Goal: Feedback & Contribution: Contribute content

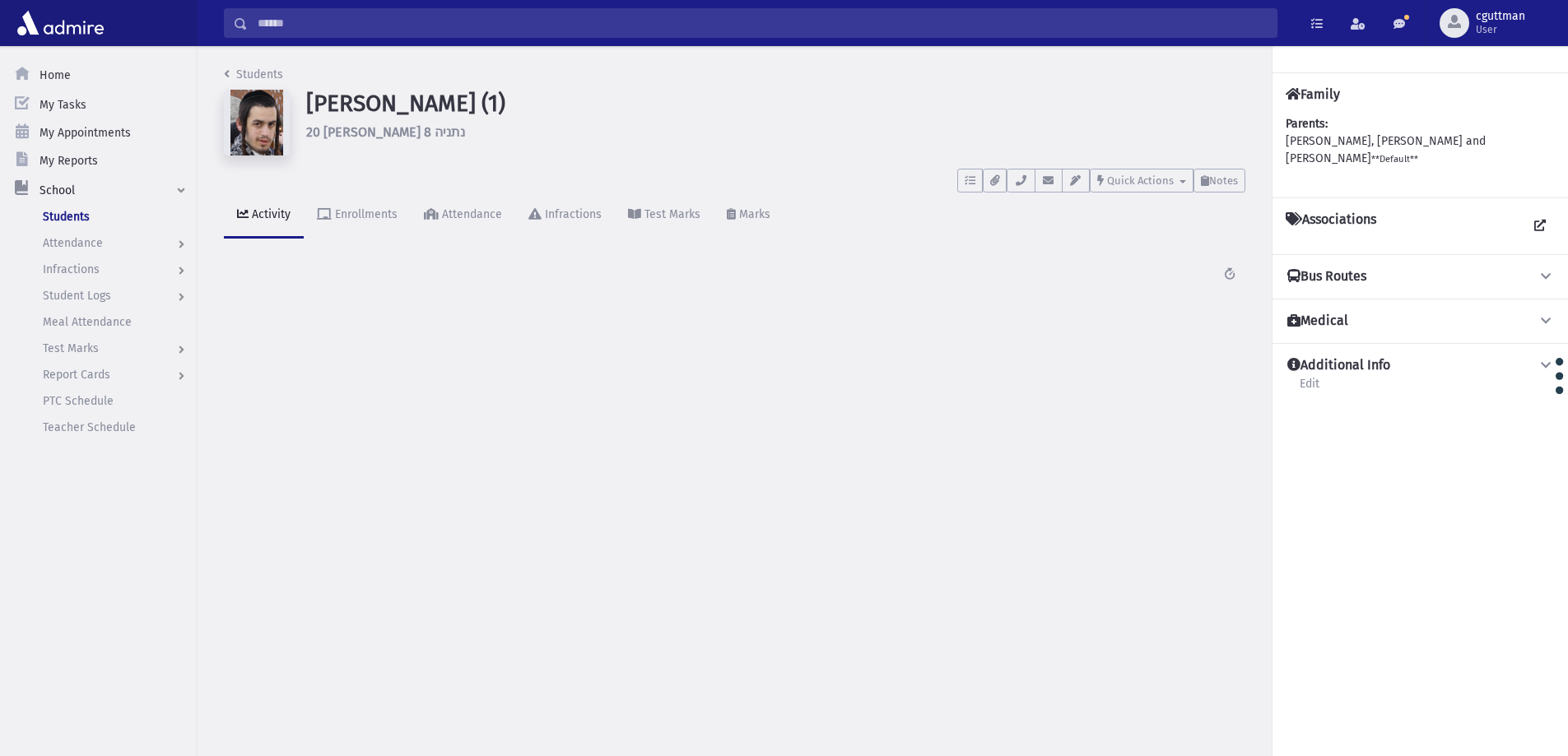
click at [537, 17] on input "Search" at bounding box center [763, 22] width 1029 height 29
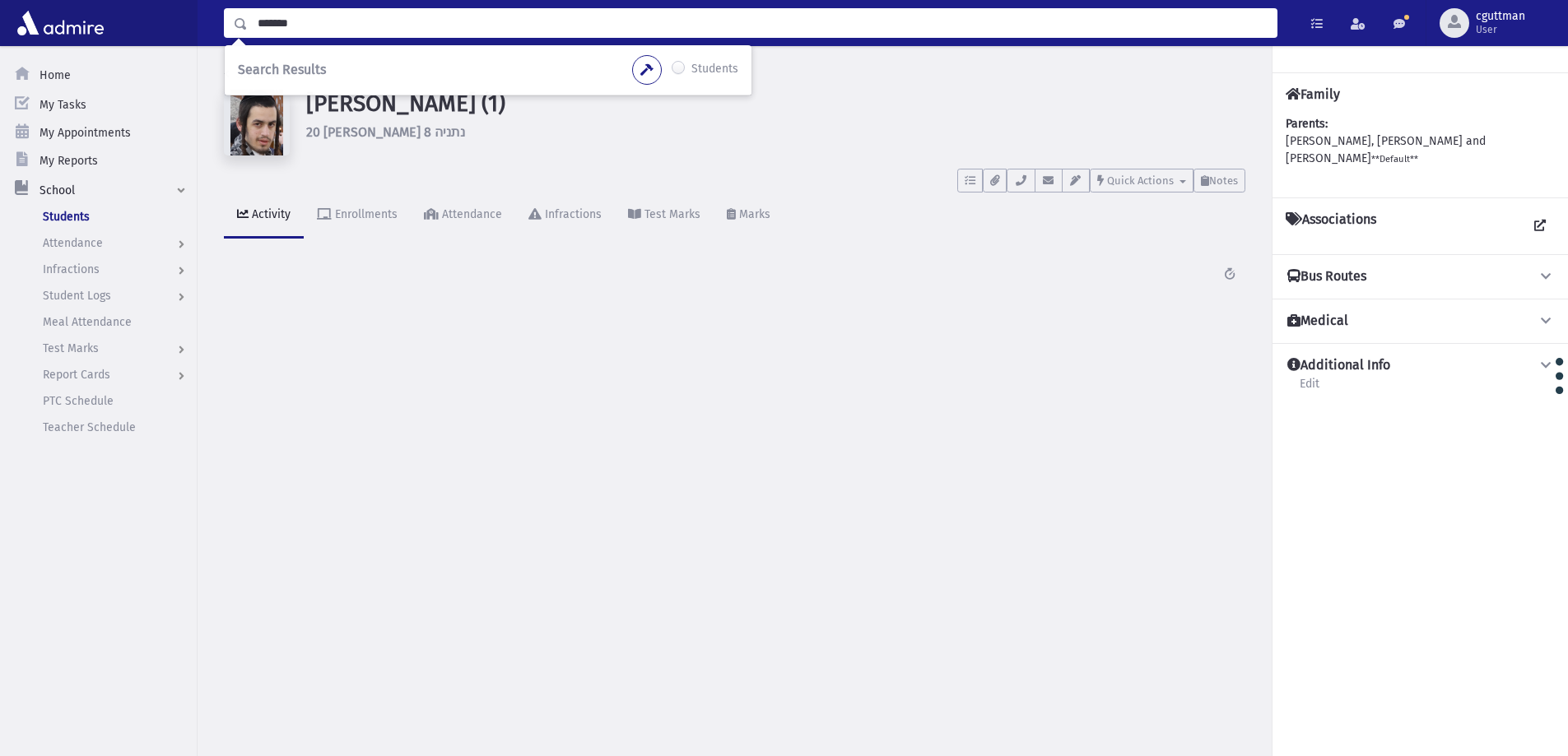
type input "*******"
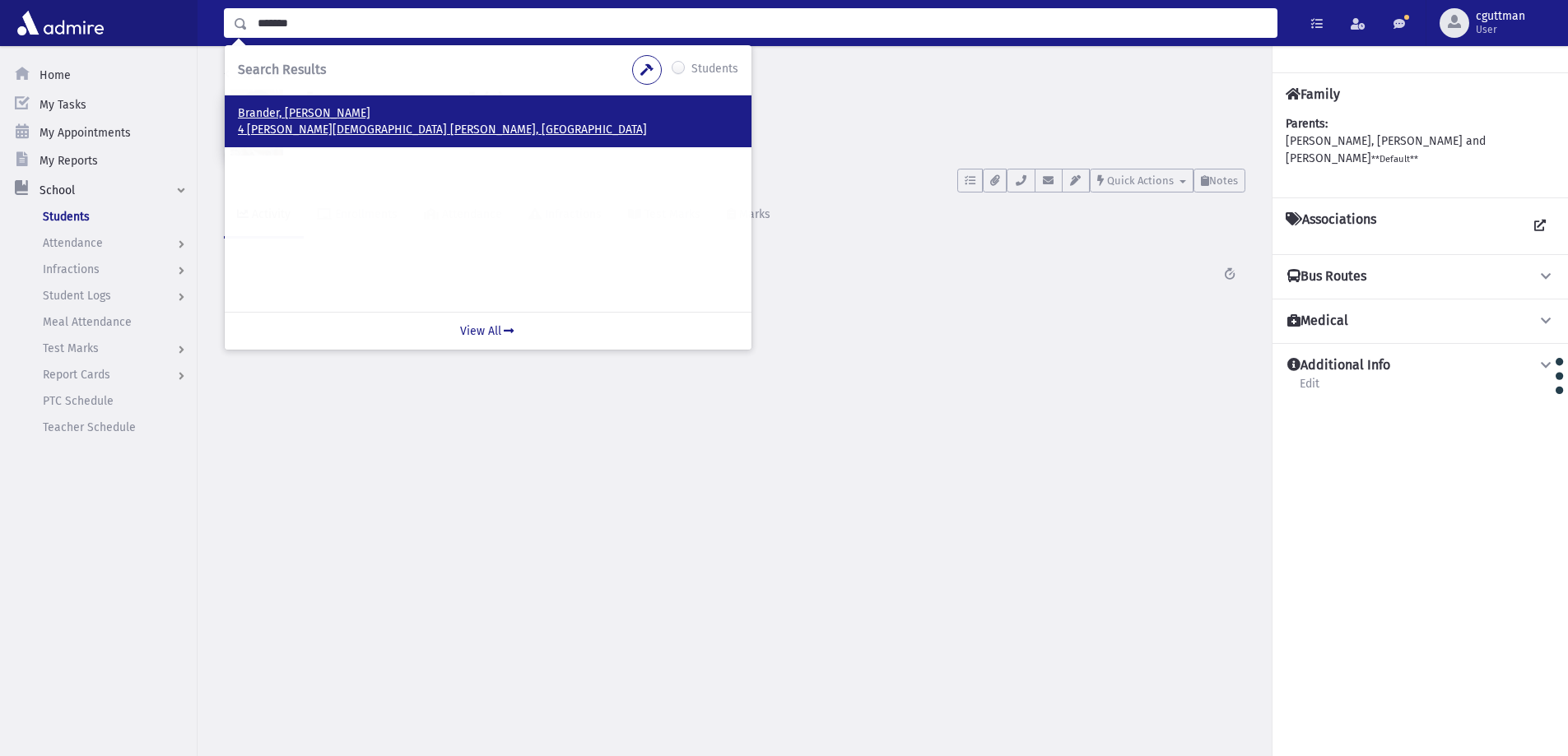
click at [276, 120] on p "Brander, [PERSON_NAME]" at bounding box center [488, 114] width 500 height 17
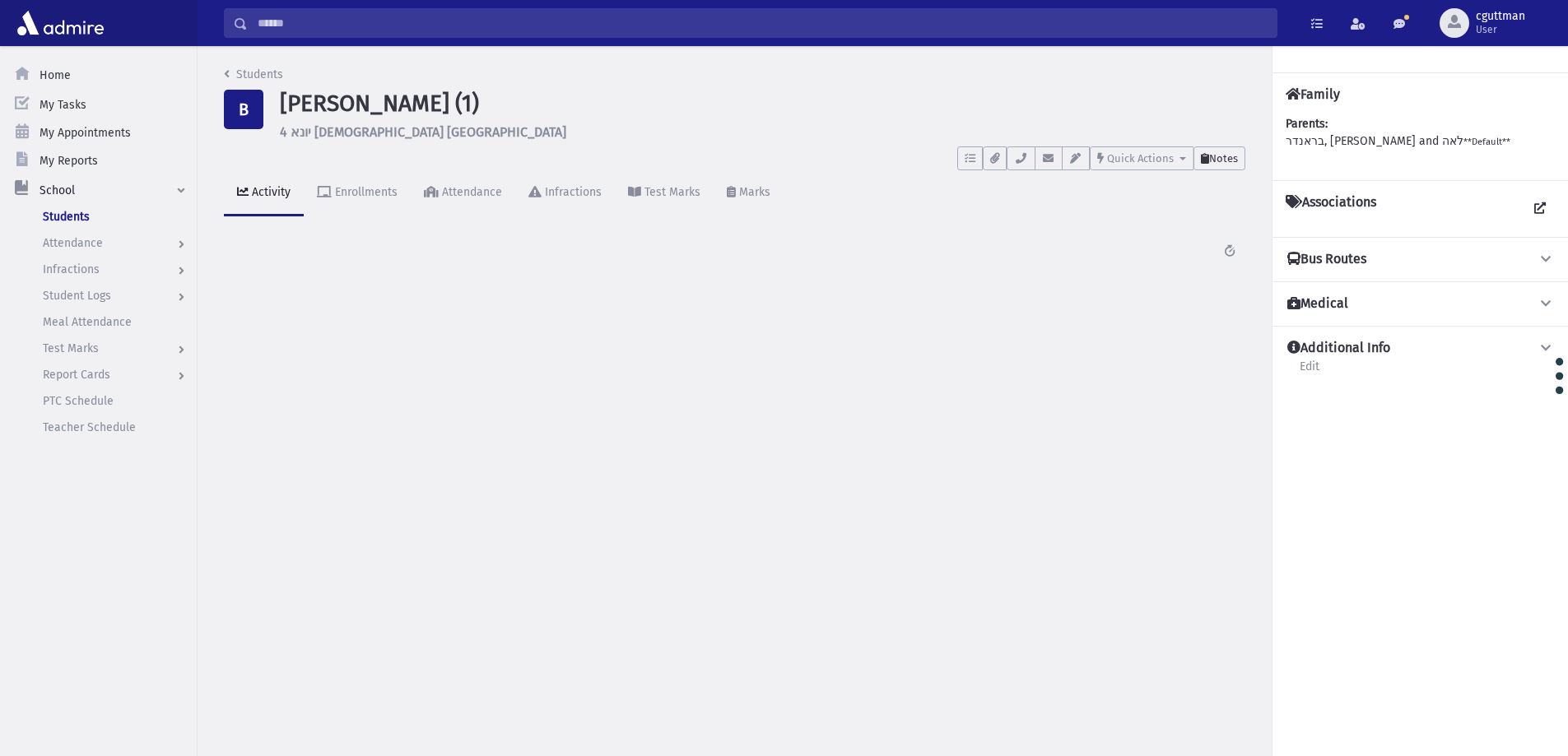
click at [1226, 167] on button "Notes" at bounding box center [1220, 158] width 52 height 24
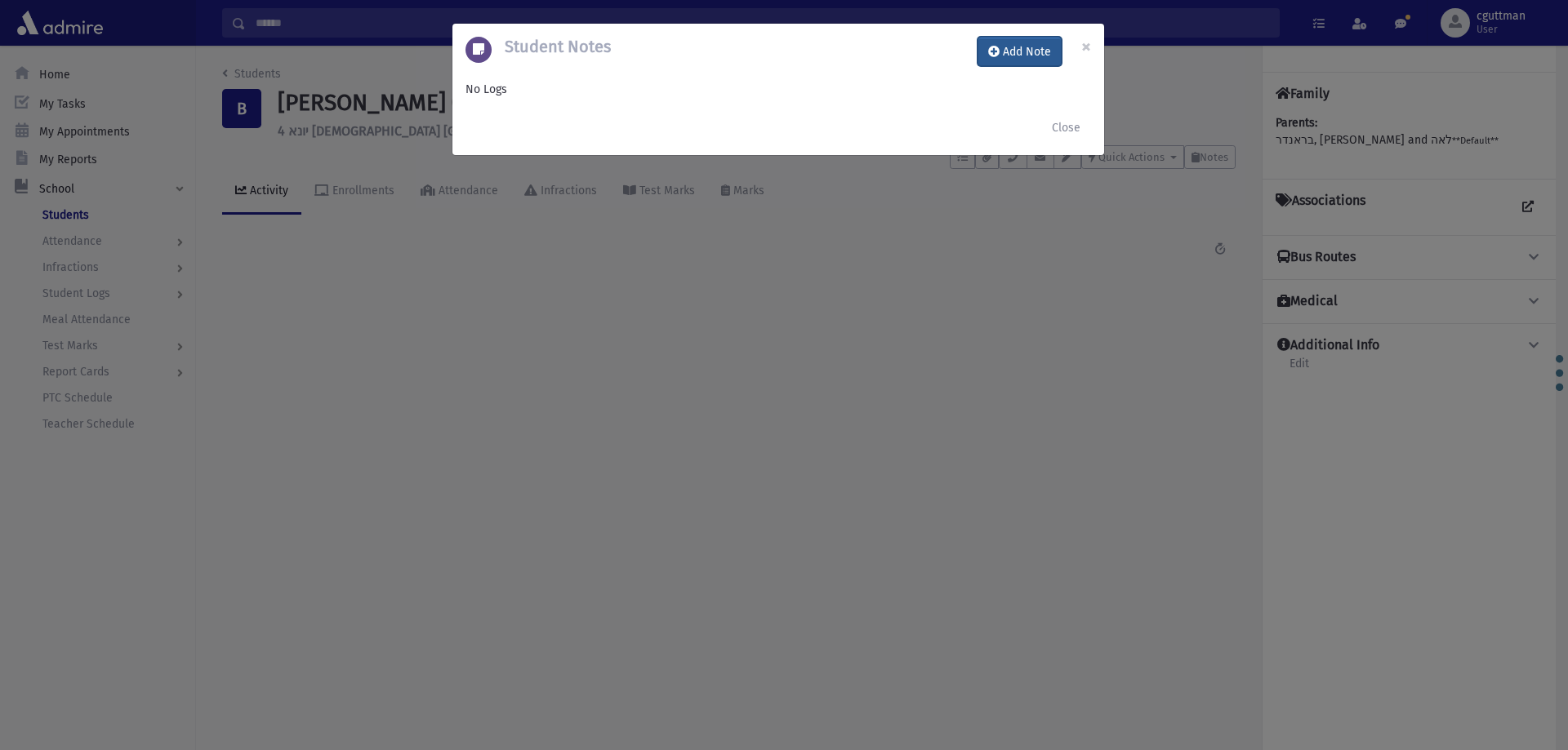
click at [1022, 52] on button "Add Note" at bounding box center [1019, 51] width 84 height 29
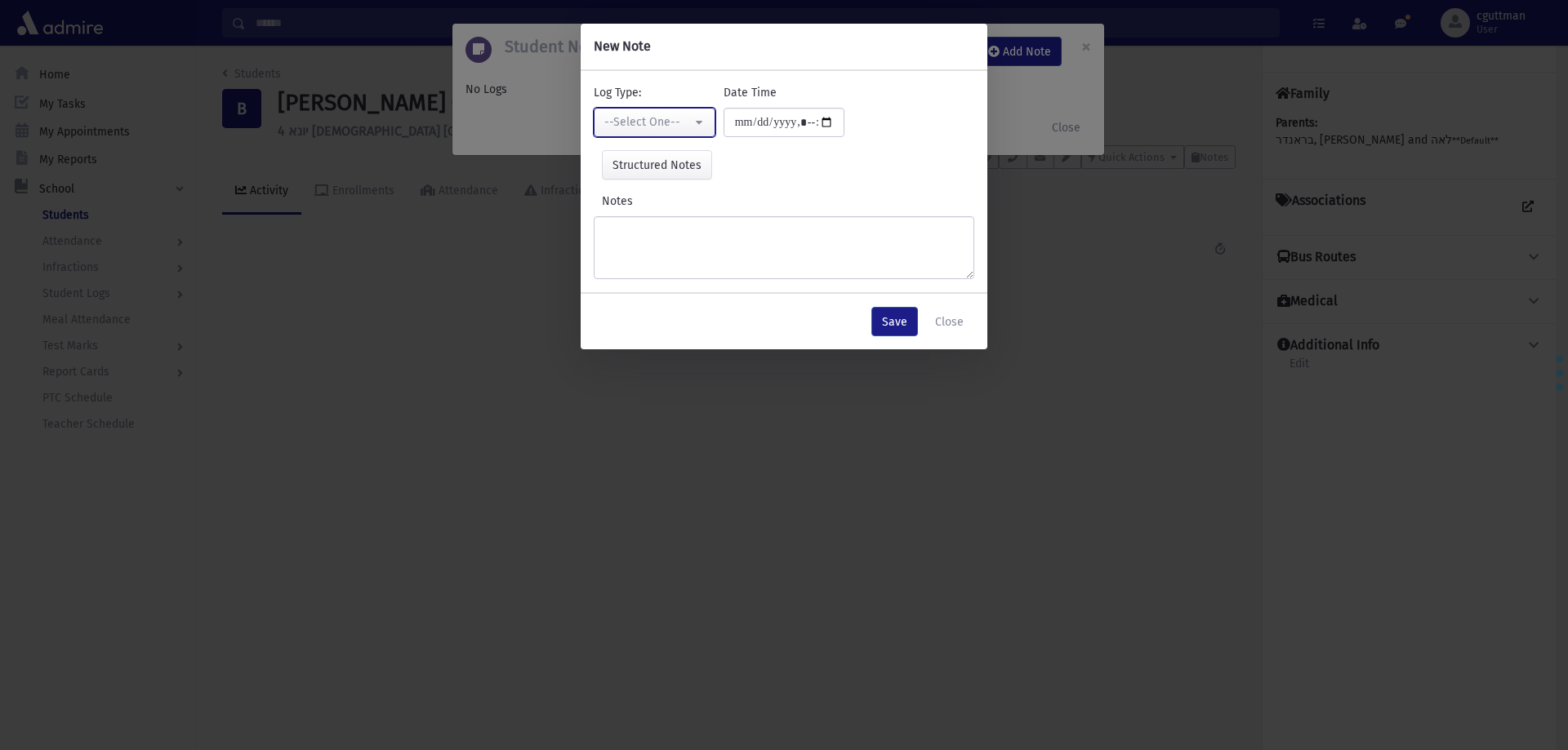
click at [704, 121] on button "--Select One--" at bounding box center [654, 122] width 122 height 29
click at [717, 242] on link "Interviewer" at bounding box center [658, 234] width 129 height 30
select select "*"
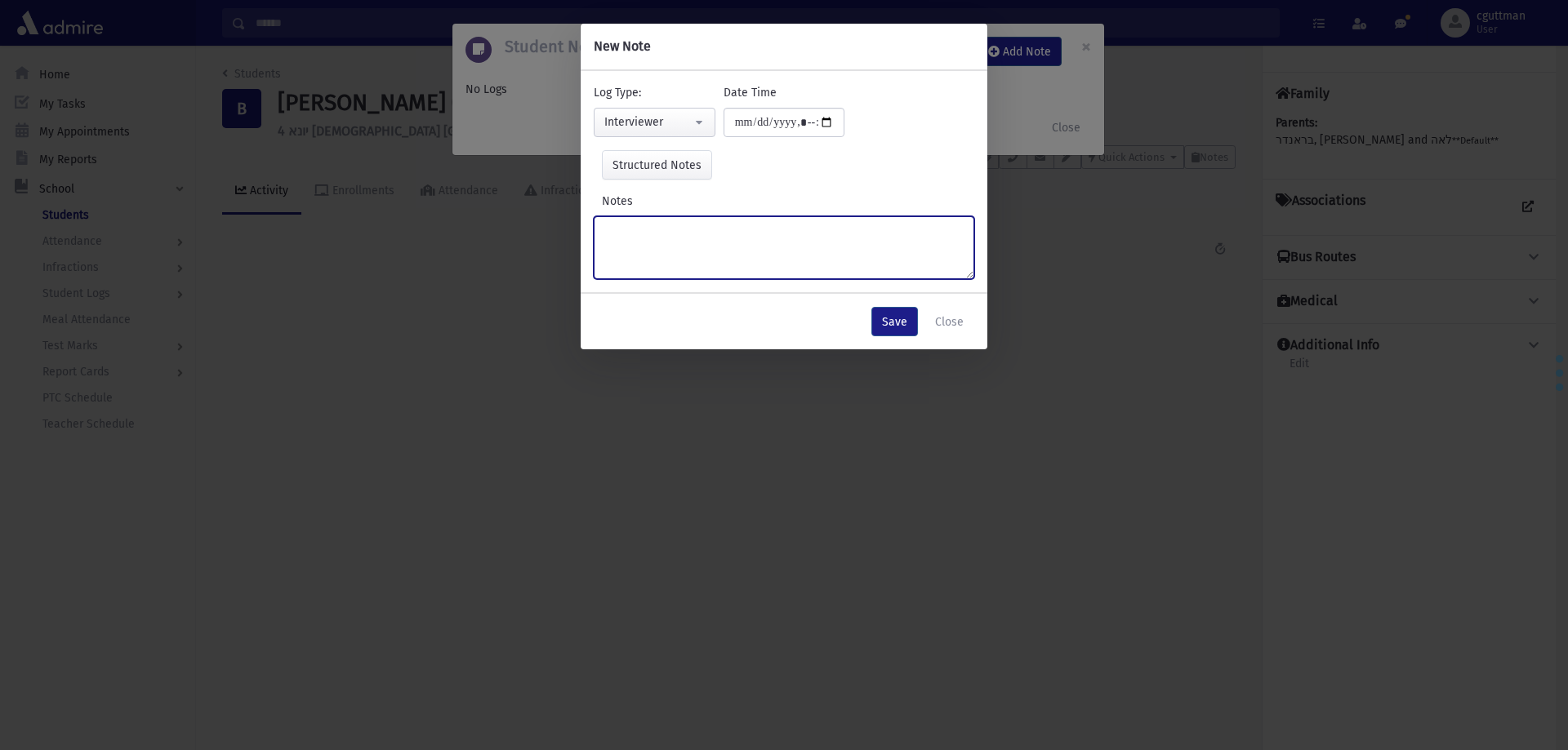
click at [717, 242] on textarea "Notes" at bounding box center [784, 247] width 381 height 63
type textarea "****"
click at [907, 315] on button "Save" at bounding box center [894, 321] width 47 height 29
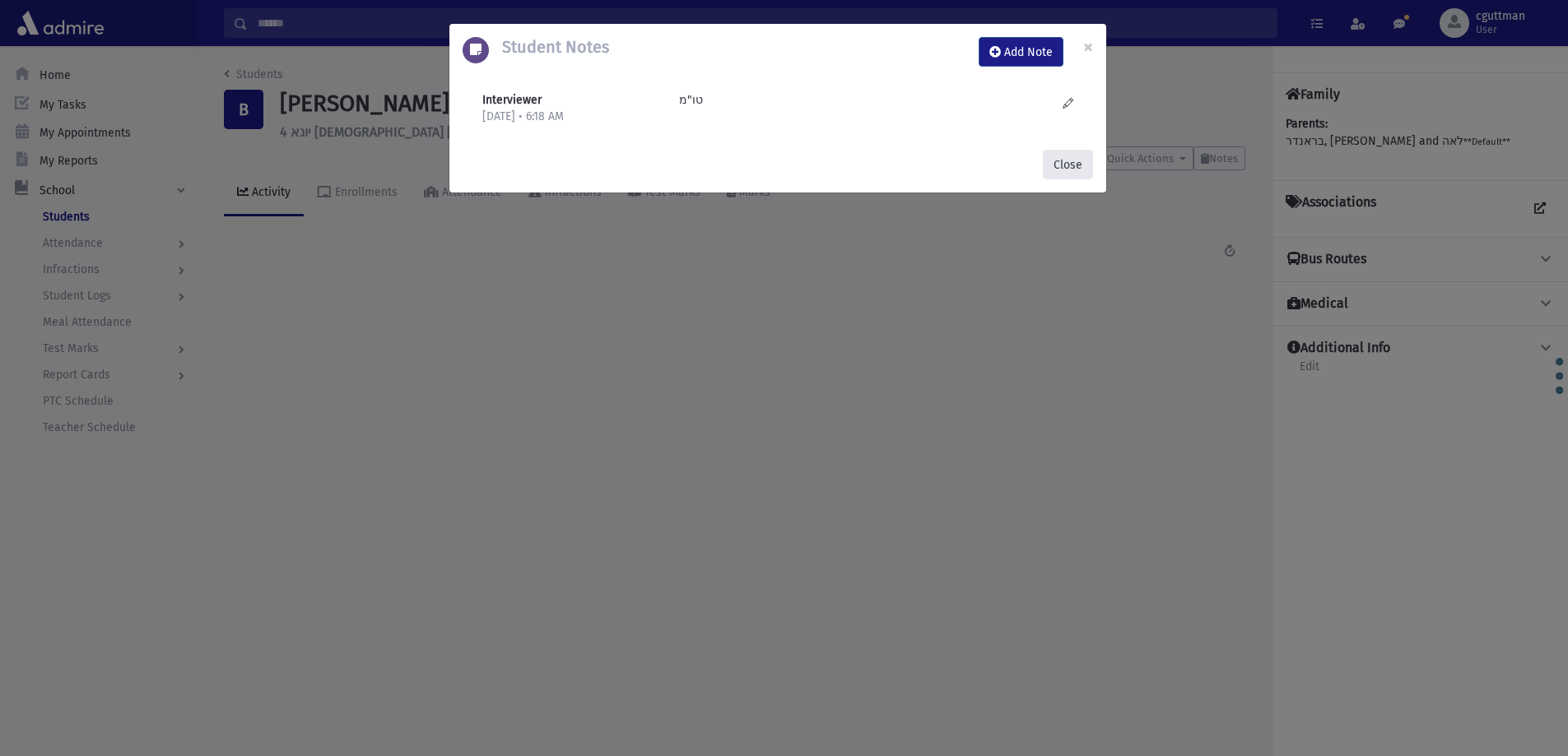
click at [1087, 164] on button "Close" at bounding box center [1068, 164] width 50 height 29
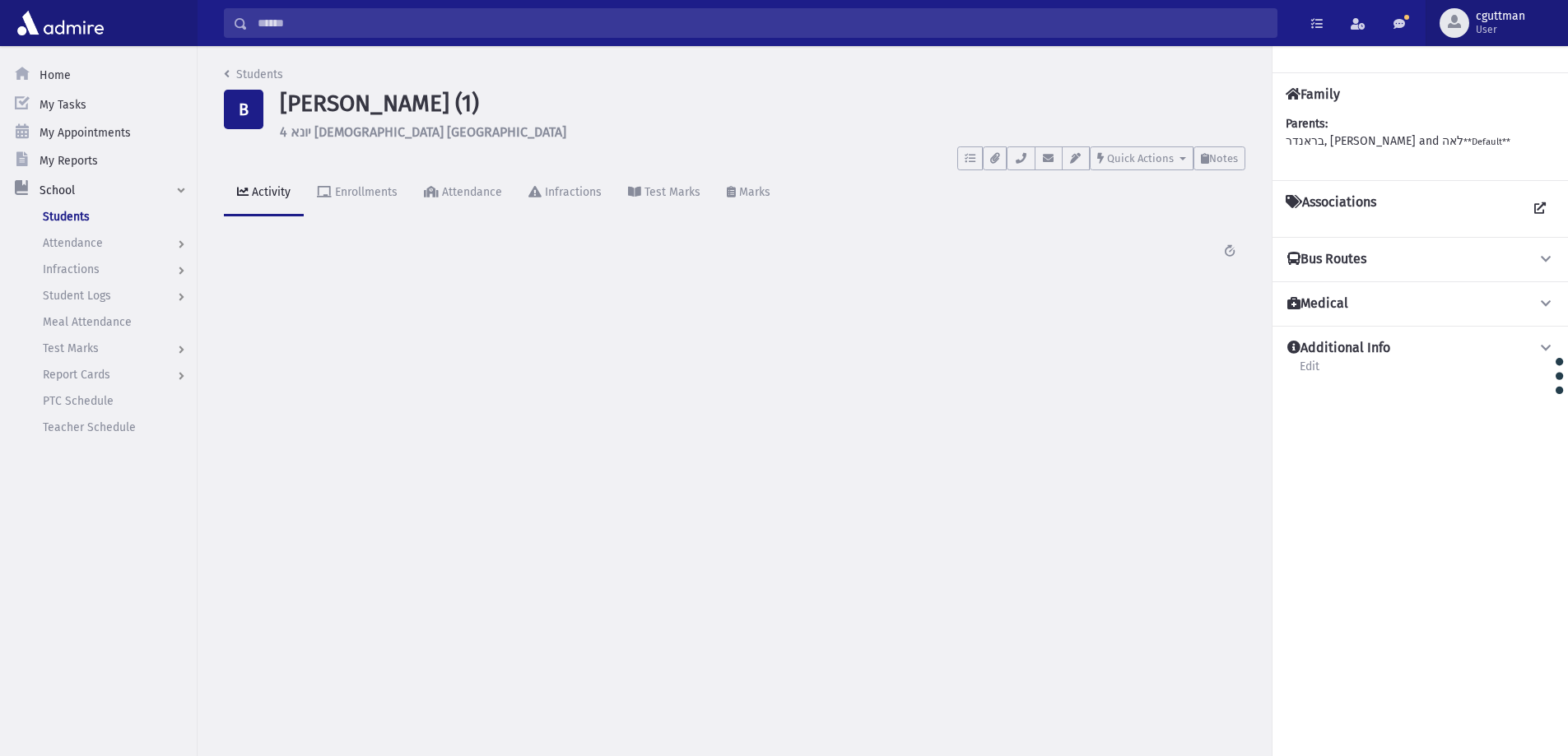
click at [1456, 28] on div "button" at bounding box center [1454, 22] width 29 height 29
click at [1445, 146] on link "Logout" at bounding box center [1492, 137] width 132 height 30
